Goal: Navigation & Orientation: Find specific page/section

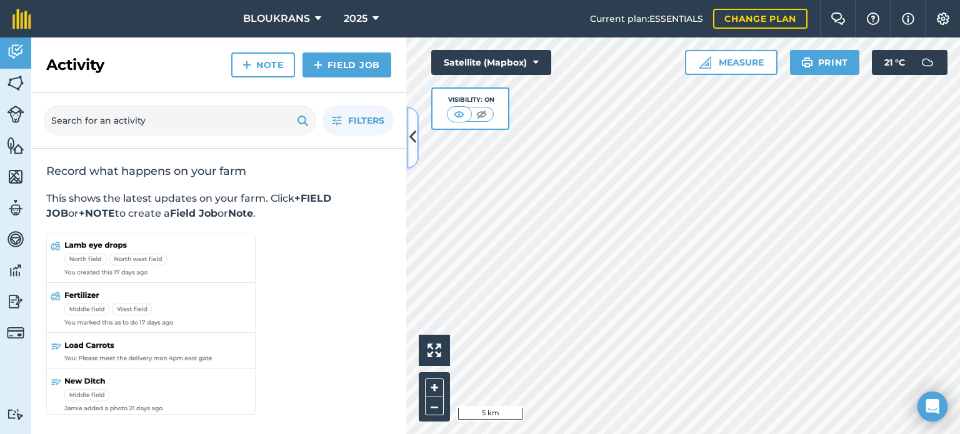
click at [414, 136] on icon at bounding box center [412, 138] width 7 height 22
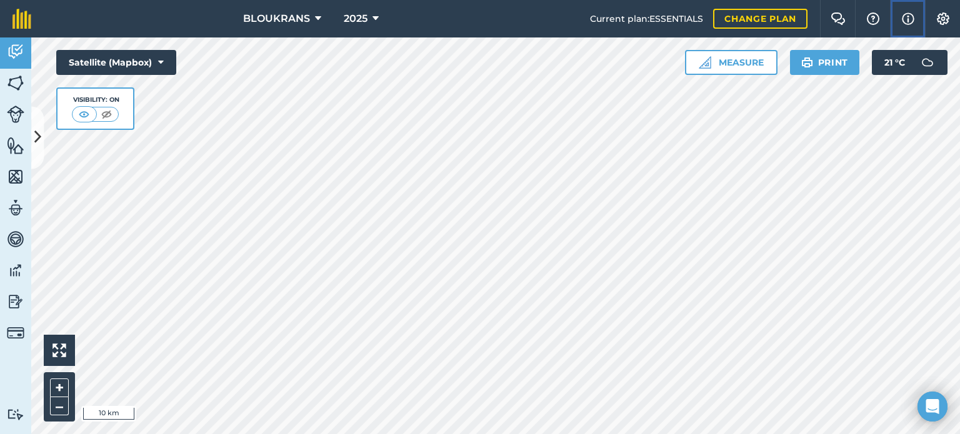
click at [903, 19] on img at bounding box center [908, 18] width 12 height 15
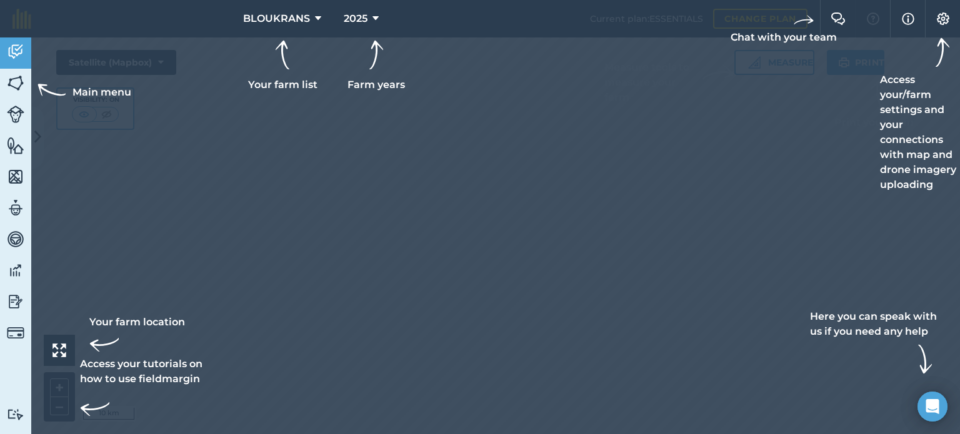
click at [300, 259] on div at bounding box center [480, 217] width 960 height 434
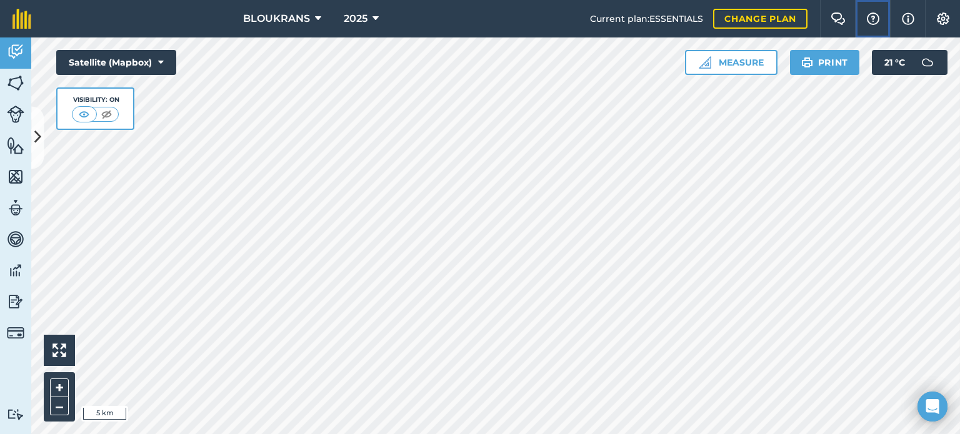
click at [872, 17] on img at bounding box center [873, 18] width 15 height 12
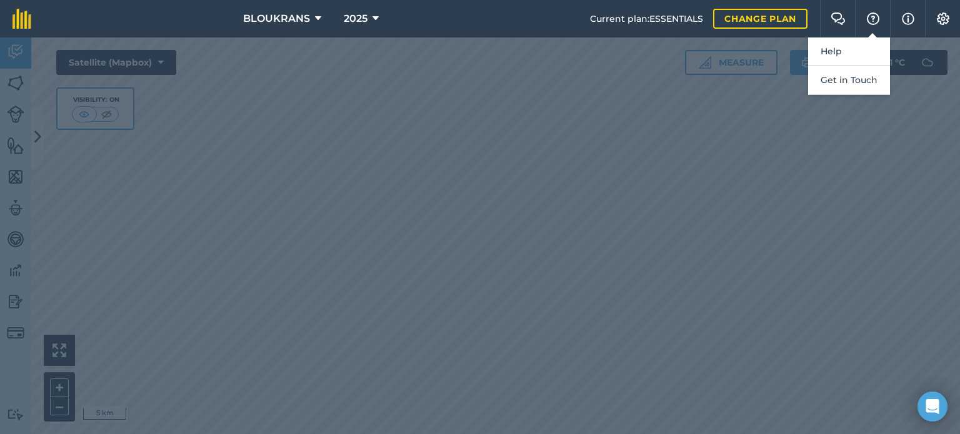
click at [875, 159] on div at bounding box center [480, 235] width 960 height 397
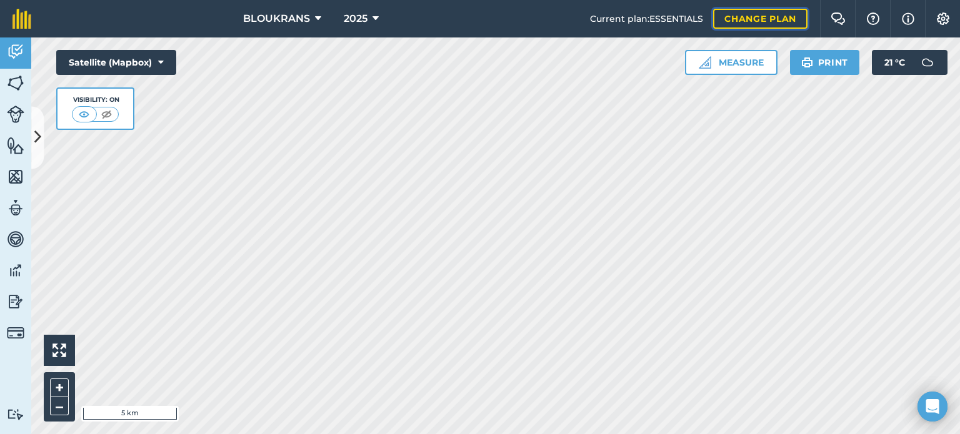
click at [751, 16] on link "Change plan" at bounding box center [760, 19] width 94 height 20
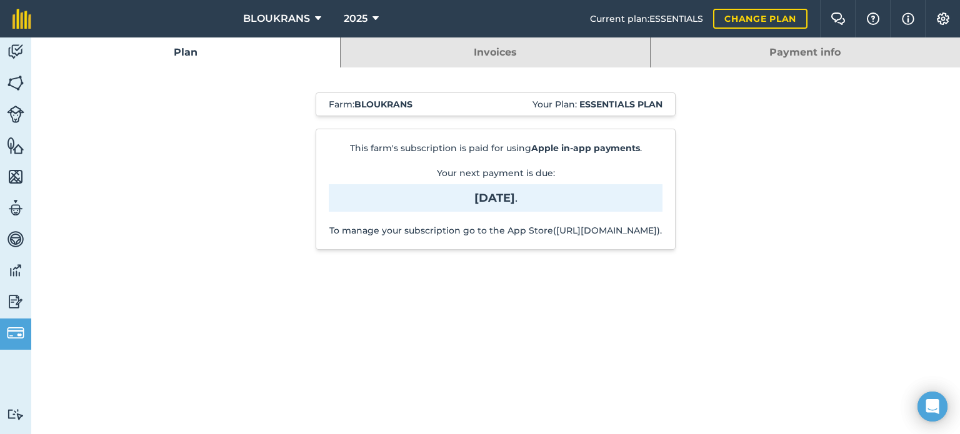
click at [786, 112] on div "Farm : BLOUKRANS Your Plan: Essentials plan This farm's subscription is paid fo…" at bounding box center [495, 177] width 637 height 220
click at [502, 287] on div "Farm : BLOUKRANS Your Plan: Essentials plan This farm's subscription is paid fo…" at bounding box center [495, 177] width 637 height 220
click at [737, 162] on div "Farm : BLOUKRANS Your Plan: Essentials plan This farm's subscription is paid fo…" at bounding box center [495, 177] width 637 height 220
click at [635, 107] on strong "Essentials plan" at bounding box center [620, 104] width 83 height 11
click at [512, 47] on link "Invoices" at bounding box center [495, 52] width 309 height 30
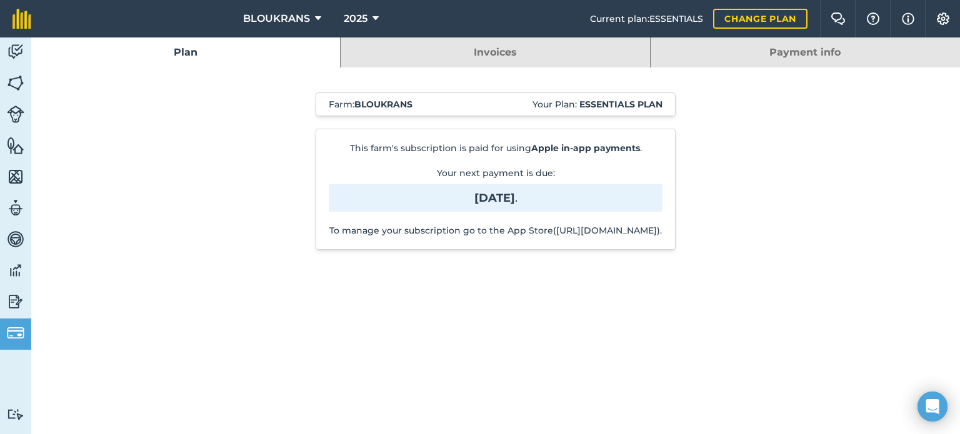
drag, startPoint x: 257, startPoint y: 91, endPoint x: 195, endPoint y: 92, distance: 62.5
click at [257, 91] on div "Farm : BLOUKRANS Your Plan: Essentials plan This farm's subscription is paid fo…" at bounding box center [495, 177] width 637 height 220
click at [837, 17] on img at bounding box center [838, 18] width 15 height 12
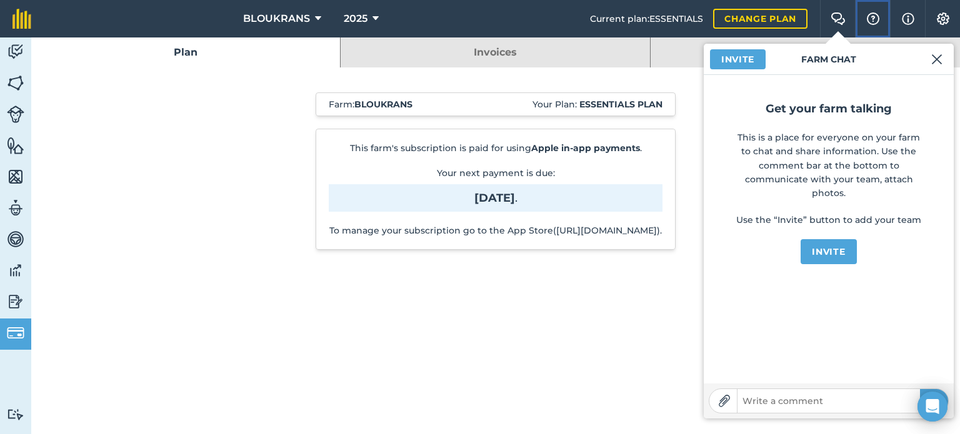
click at [874, 16] on img at bounding box center [873, 18] width 15 height 12
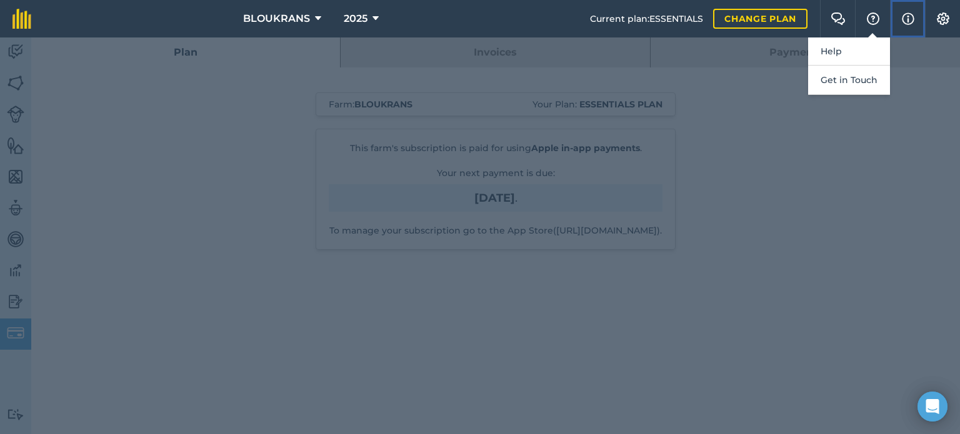
click at [907, 19] on img at bounding box center [908, 18] width 12 height 15
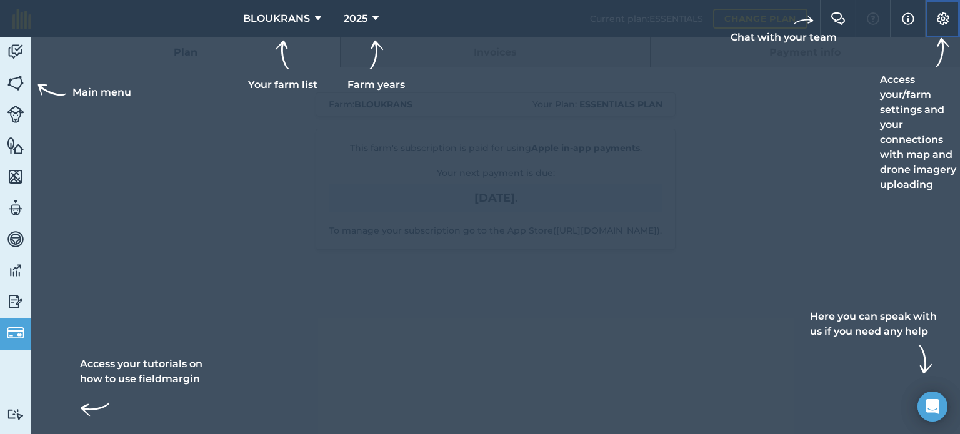
click at [939, 16] on img at bounding box center [943, 18] width 15 height 12
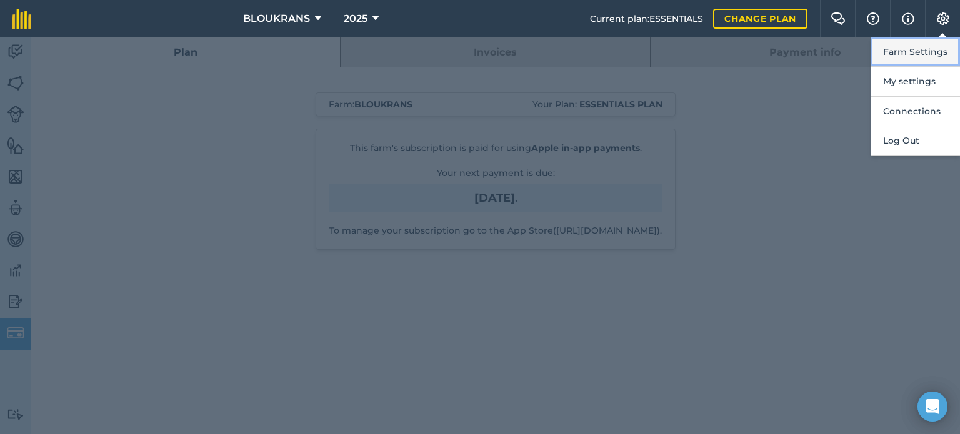
click at [905, 50] on button "Farm Settings" at bounding box center [915, 51] width 89 height 29
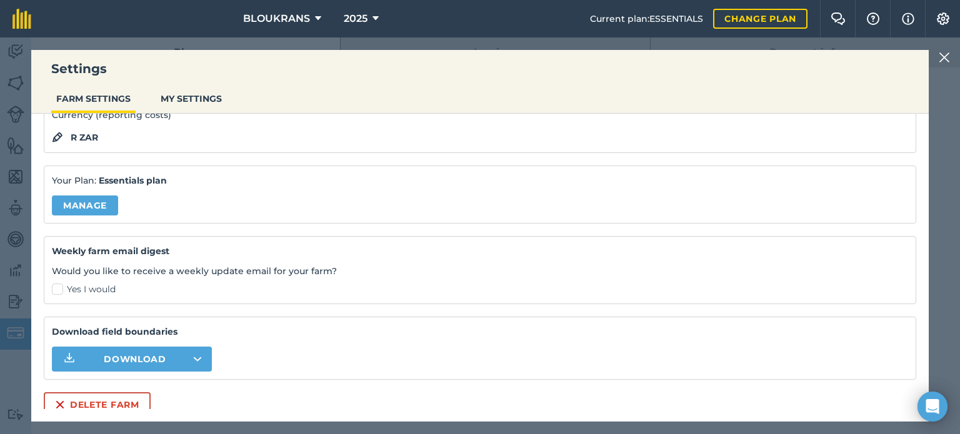
scroll to position [130, 0]
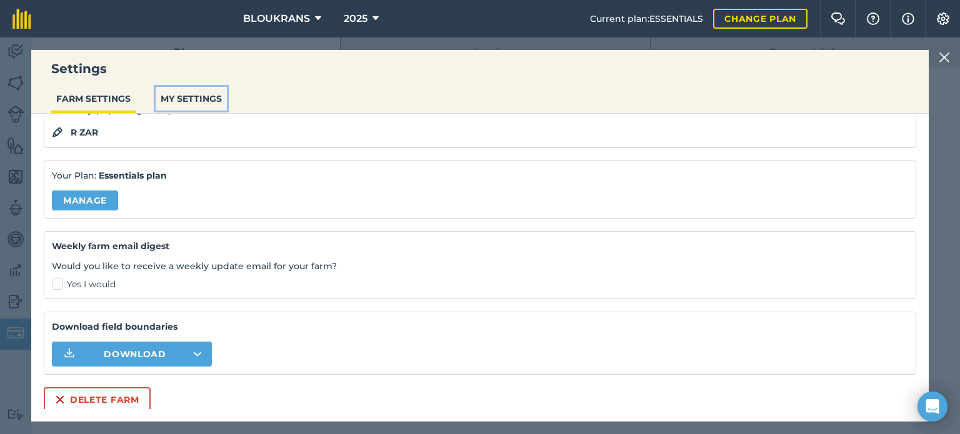
click at [181, 101] on button "MY SETTINGS" at bounding box center [191, 99] width 71 height 24
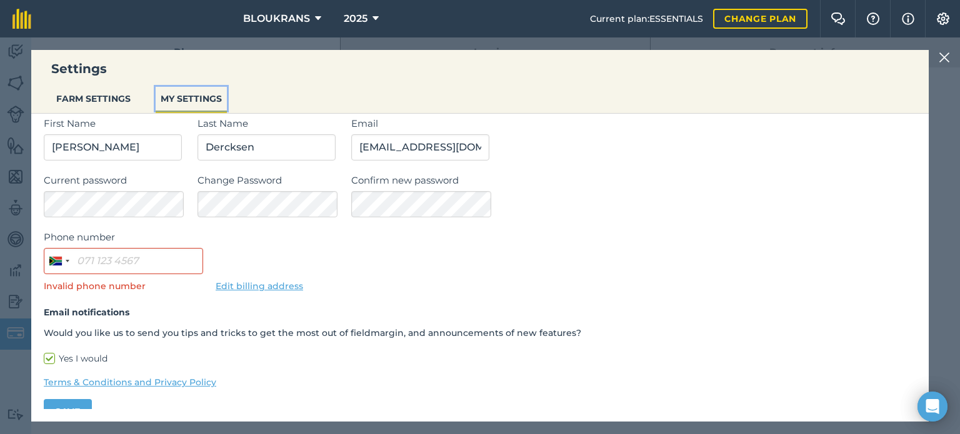
scroll to position [62, 0]
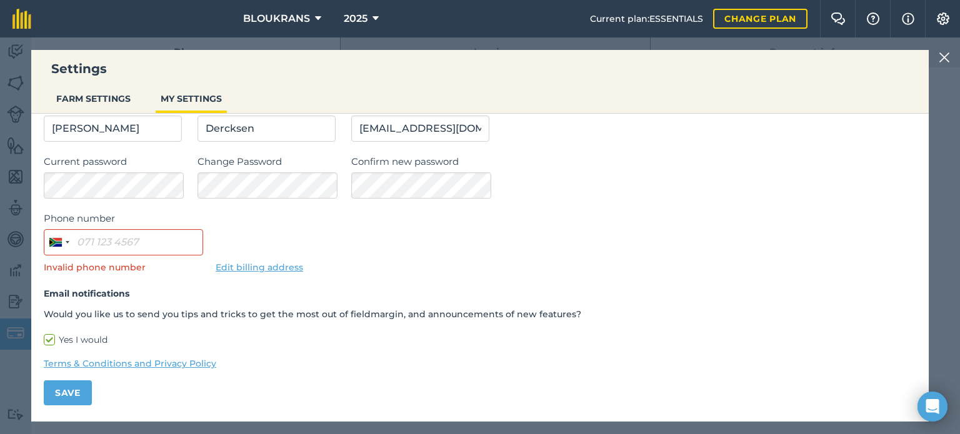
drag, startPoint x: 281, startPoint y: 85, endPoint x: 146, endPoint y: 89, distance: 134.4
click at [281, 85] on div "Settings FARM SETTINGS MY SETTINGS" at bounding box center [479, 82] width 897 height 64
click at [11, 54] on div "Settings FARM SETTINGS MY SETTINGS General Settings Measurement Units First Nam…" at bounding box center [480, 235] width 960 height 397
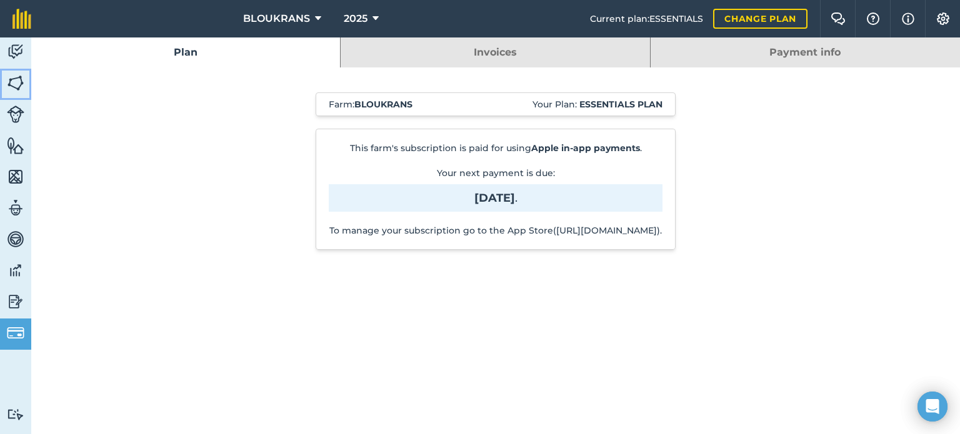
click at [14, 81] on img at bounding box center [15, 83] width 17 height 19
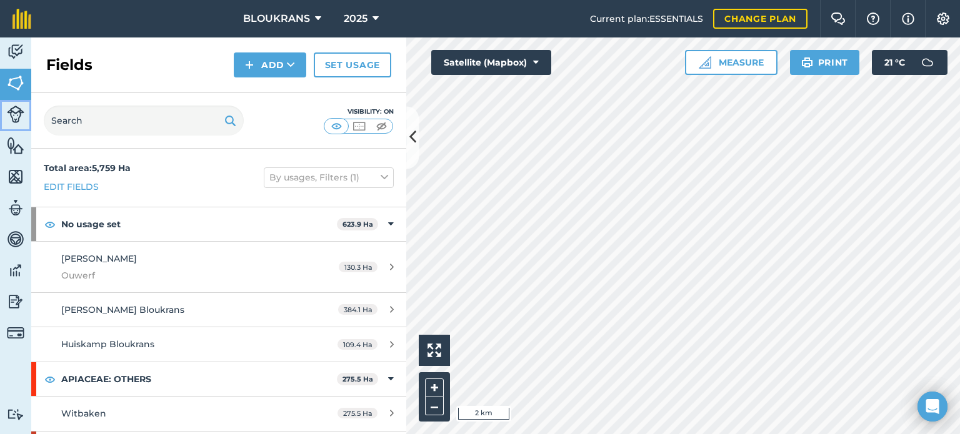
click at [17, 112] on img at bounding box center [15, 114] width 17 height 17
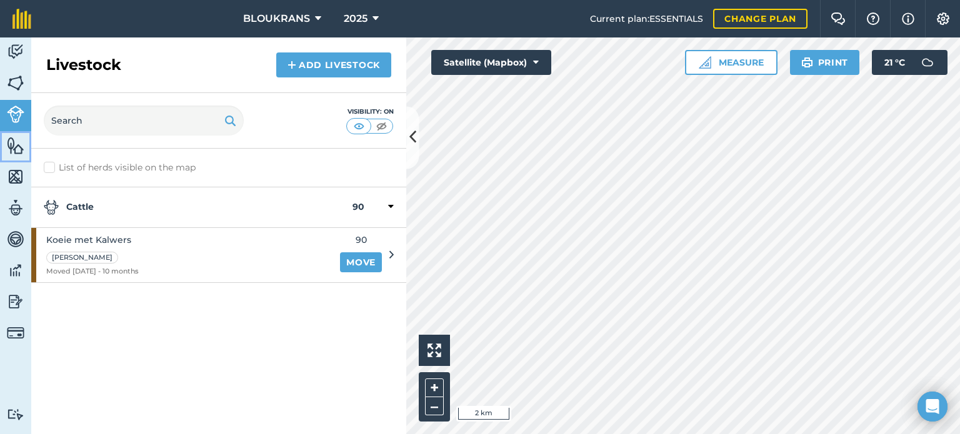
click at [14, 146] on img at bounding box center [15, 145] width 17 height 19
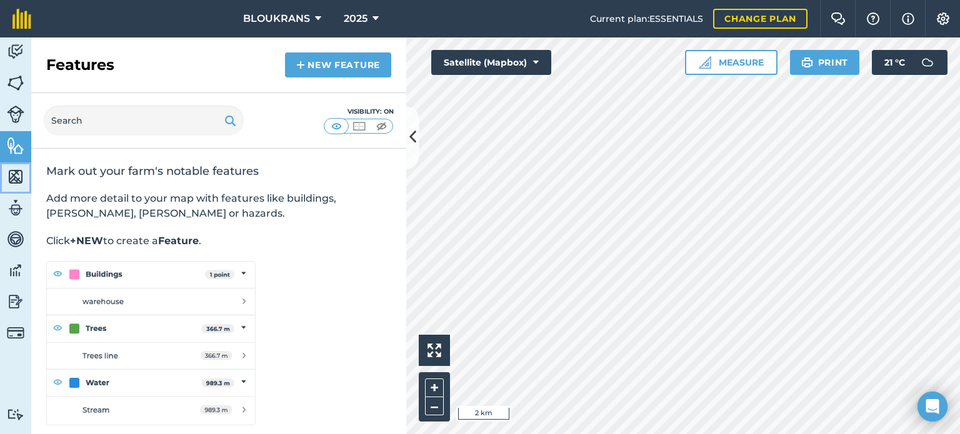
click at [14, 177] on img at bounding box center [15, 176] width 17 height 19
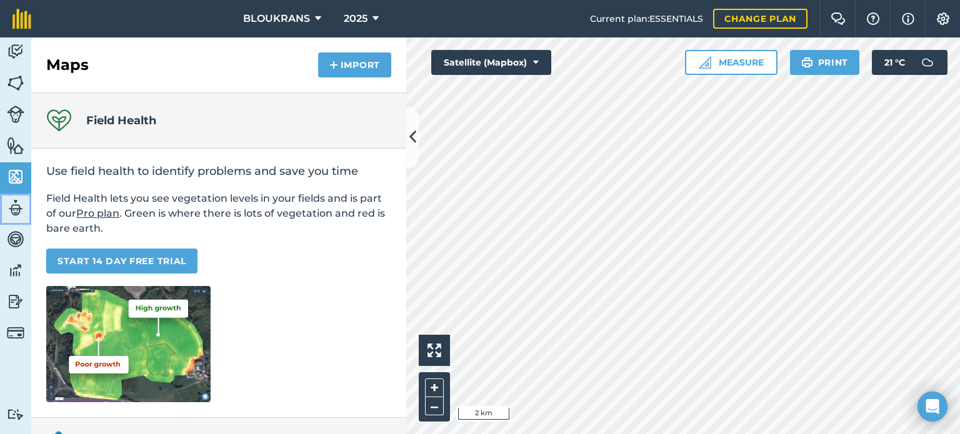
click at [14, 207] on img at bounding box center [15, 208] width 17 height 19
select select "MEMBER"
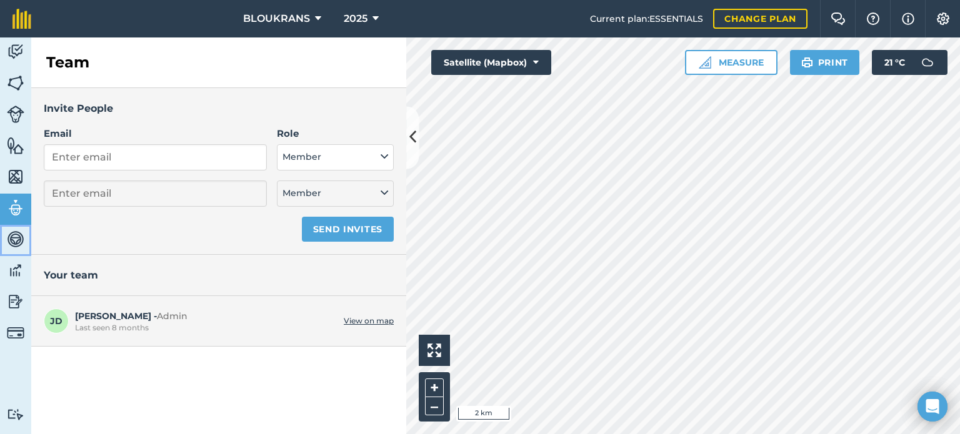
click at [17, 236] on img at bounding box center [15, 239] width 17 height 19
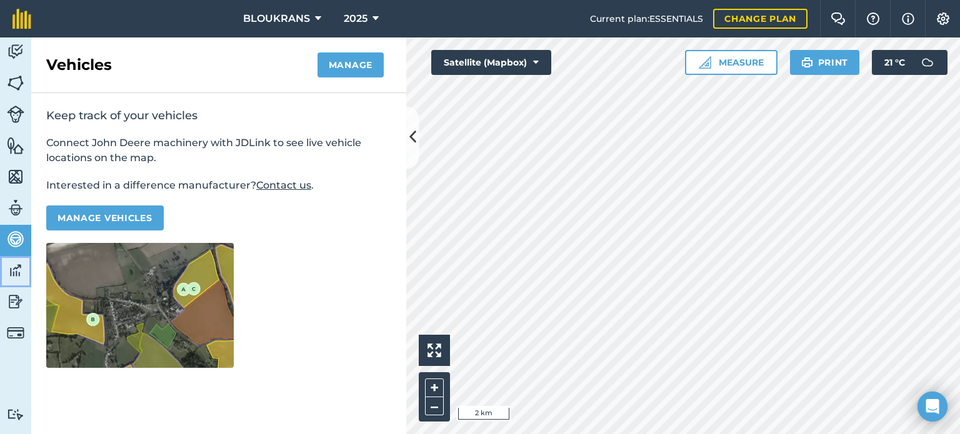
click at [15, 272] on img at bounding box center [15, 270] width 17 height 19
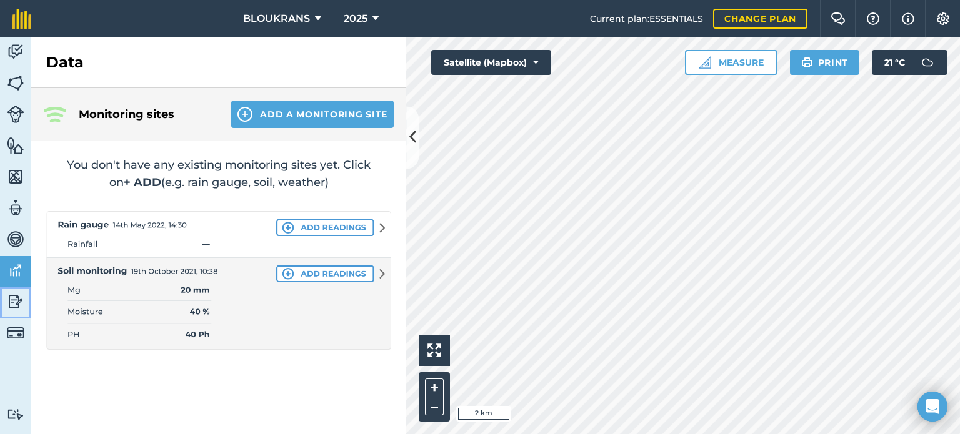
click at [15, 299] on img at bounding box center [15, 301] width 17 height 19
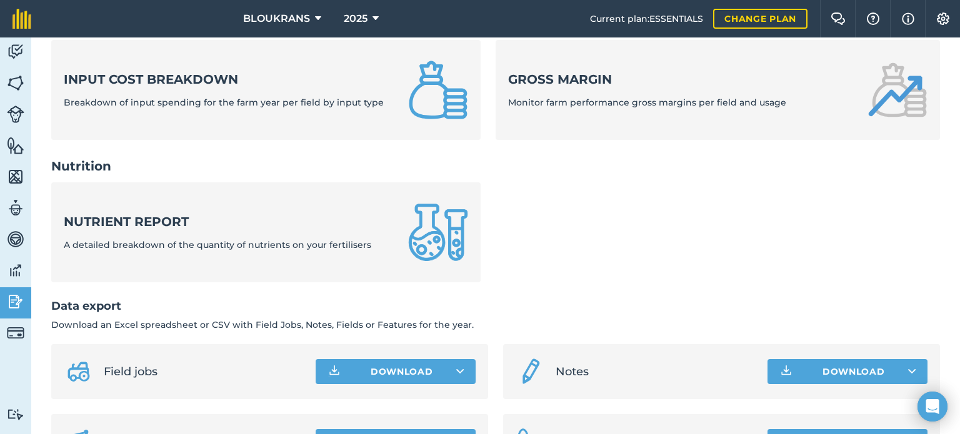
scroll to position [555, 0]
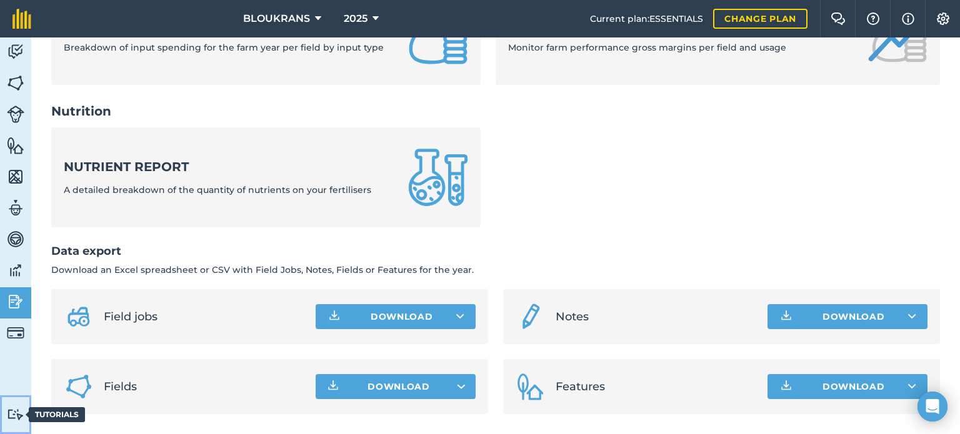
click at [14, 411] on img at bounding box center [15, 415] width 17 height 12
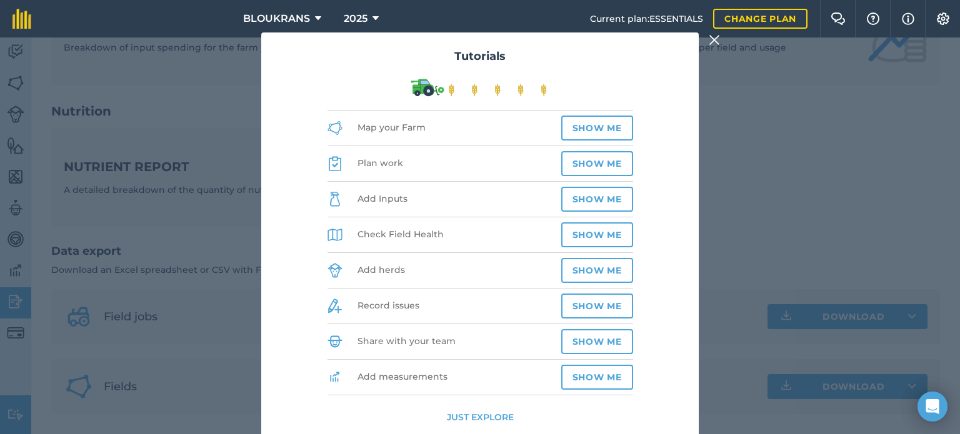
click at [219, 348] on div "Tutorials Map your Farm Show me Plan work Show me Add Inputs Show me Check Fiel…" at bounding box center [480, 235] width 960 height 397
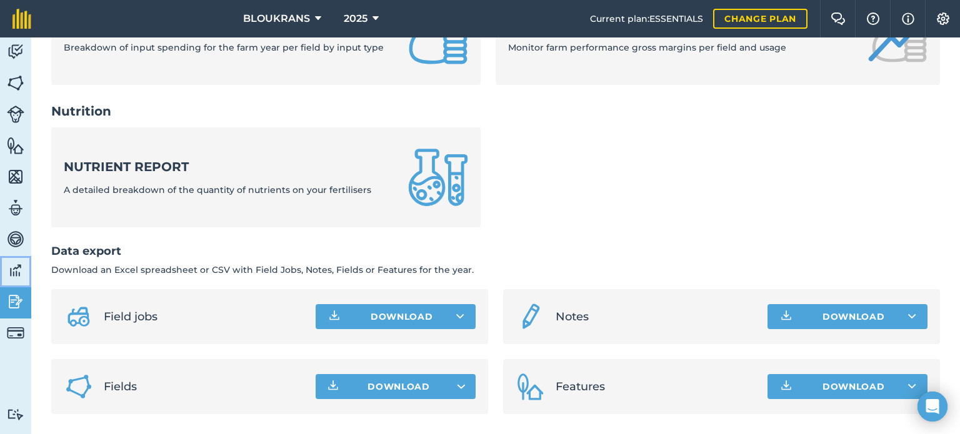
click at [12, 267] on img at bounding box center [15, 270] width 17 height 19
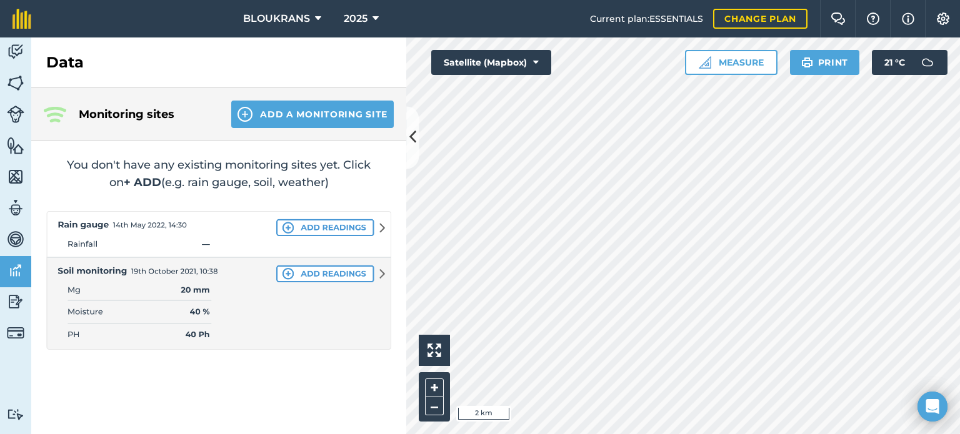
click at [382, 226] on img at bounding box center [218, 280] width 345 height 139
click at [284, 228] on img at bounding box center [218, 280] width 345 height 139
click at [14, 233] on img at bounding box center [15, 239] width 17 height 19
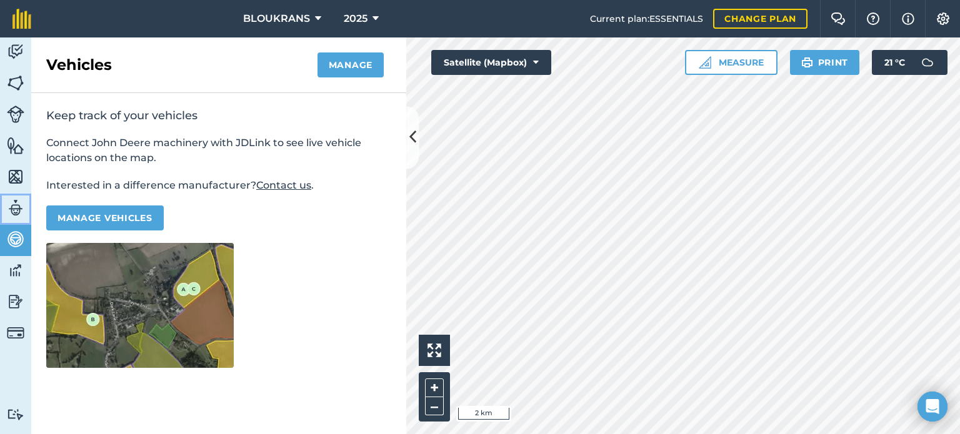
drag, startPoint x: 15, startPoint y: 204, endPoint x: 15, endPoint y: 193, distance: 10.6
click at [15, 202] on img at bounding box center [15, 208] width 17 height 19
select select "MEMBER"
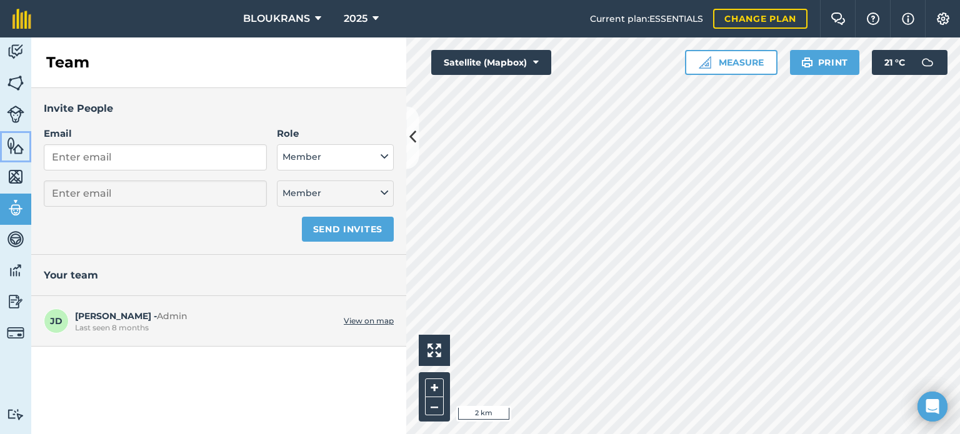
click at [17, 142] on img at bounding box center [15, 145] width 17 height 19
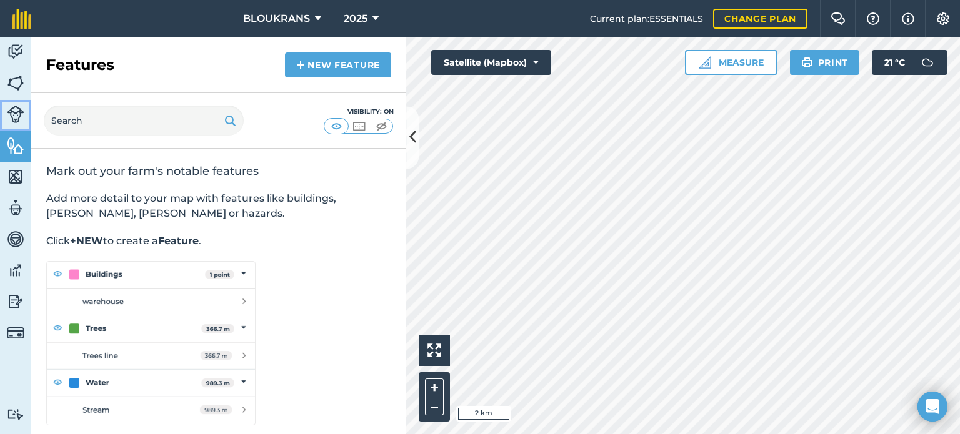
click at [15, 108] on img at bounding box center [15, 114] width 17 height 17
